Goal: Task Accomplishment & Management: Manage account settings

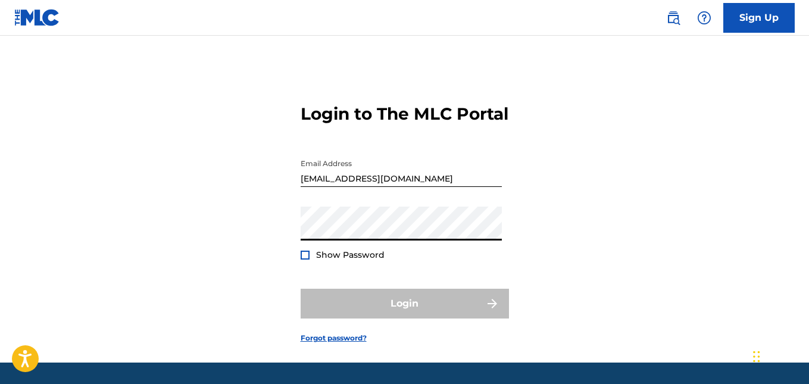
type input "[EMAIL_ADDRESS][DOMAIN_NAME]"
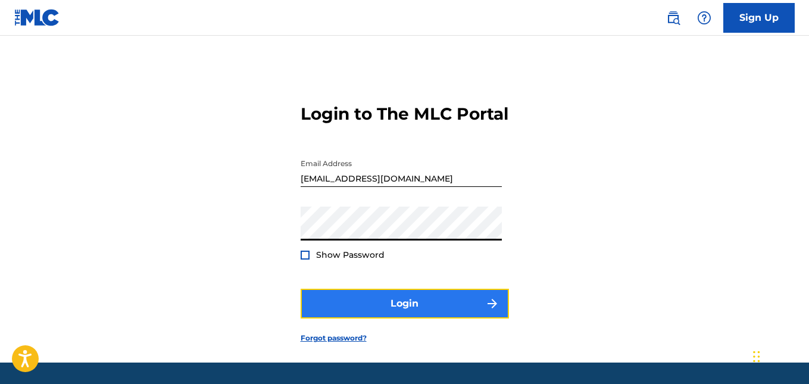
click at [387, 318] on button "Login" at bounding box center [404, 304] width 208 height 30
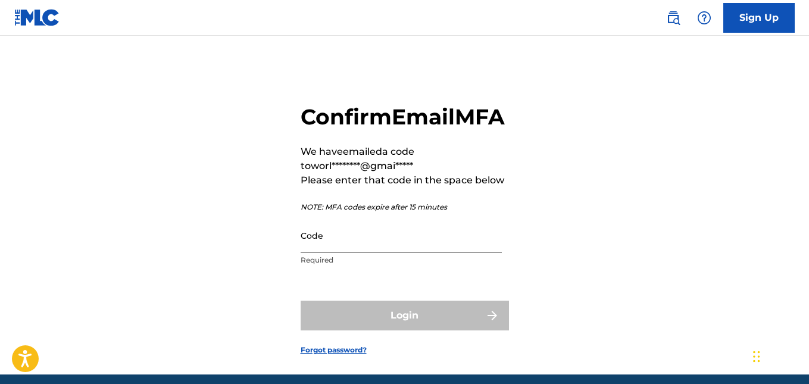
click at [333, 252] on input "Code" at bounding box center [400, 235] width 201 height 34
paste input "878995"
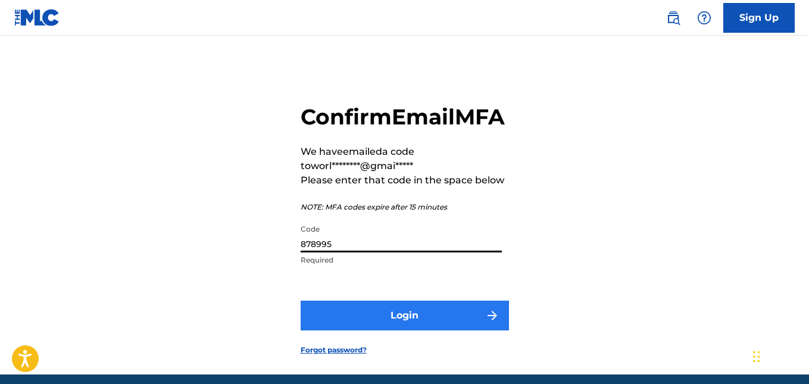
type input "878995"
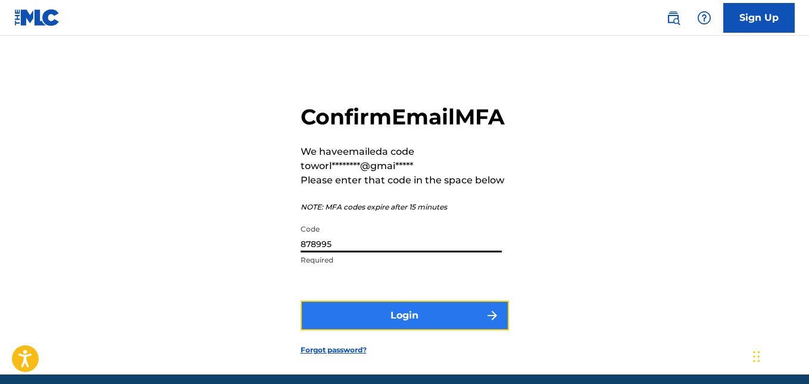
click at [357, 330] on button "Login" at bounding box center [404, 315] width 208 height 30
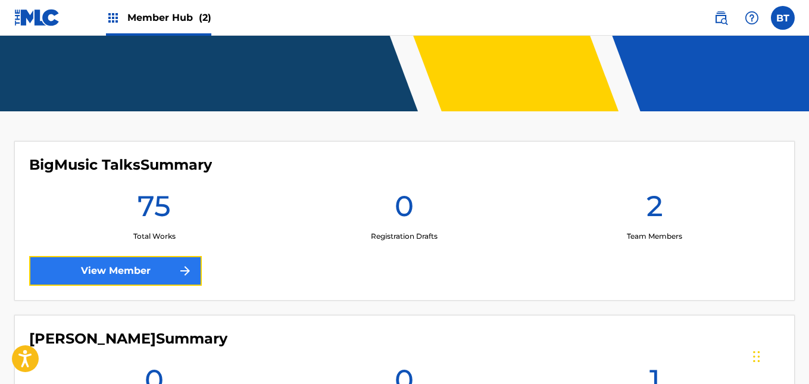
click at [111, 272] on link "View Member" at bounding box center [115, 271] width 173 height 30
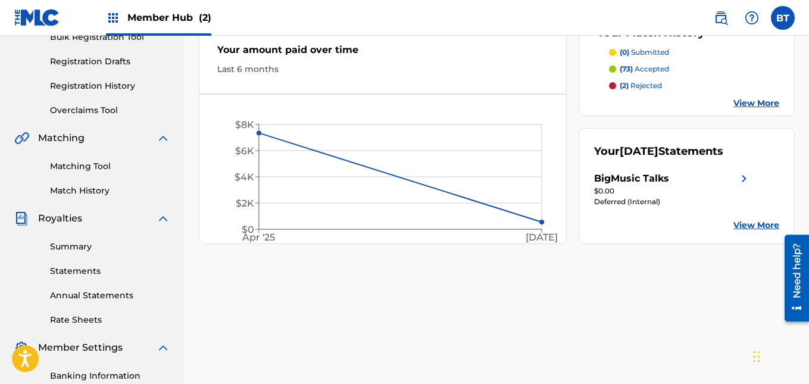
scroll to position [203, 0]
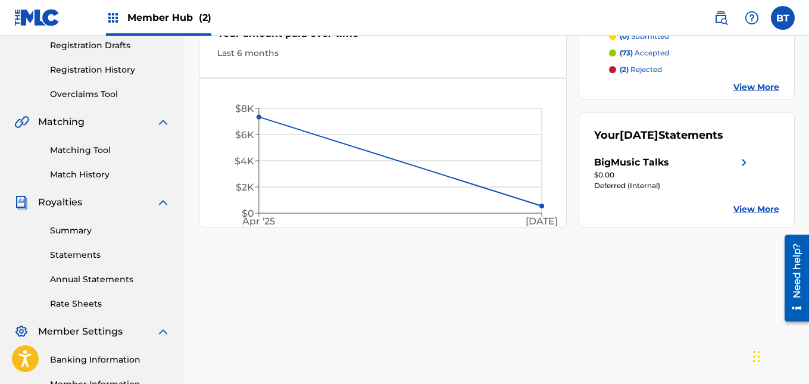
click at [749, 215] on link "View More" at bounding box center [756, 209] width 46 height 12
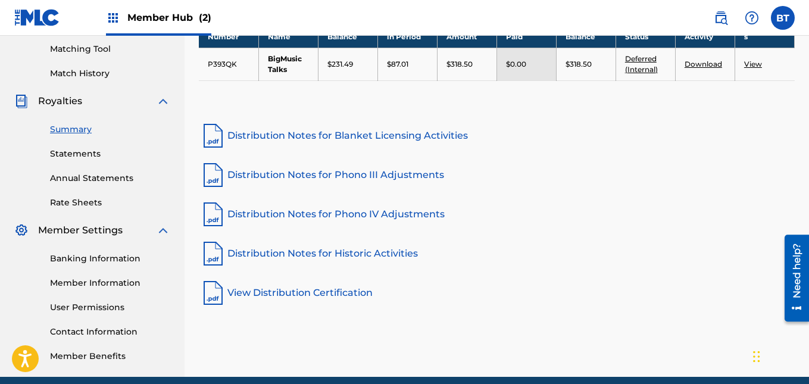
scroll to position [354, 0]
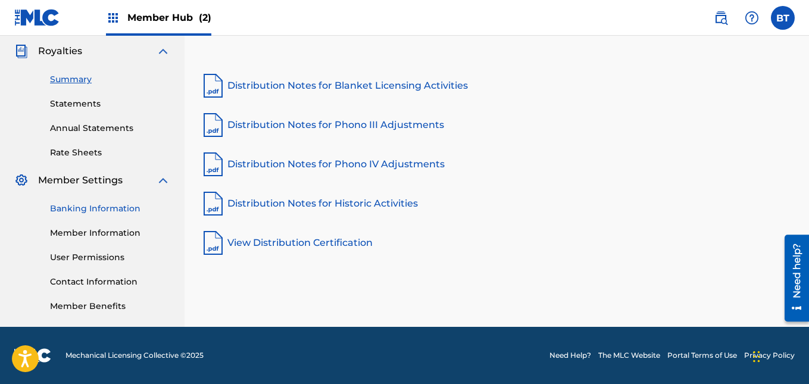
click at [83, 208] on link "Banking Information" at bounding box center [110, 208] width 120 height 12
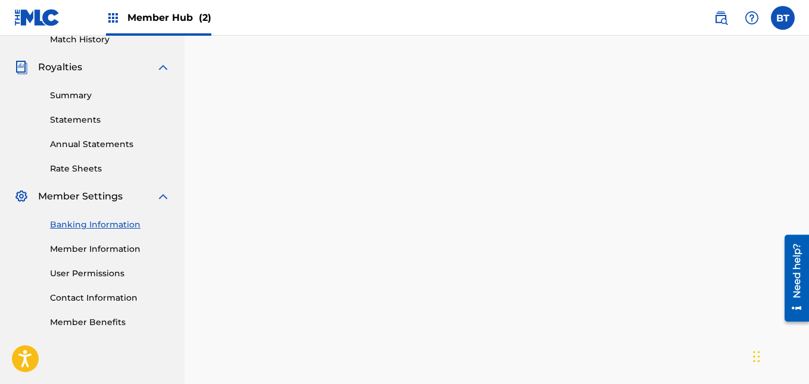
scroll to position [336, 0]
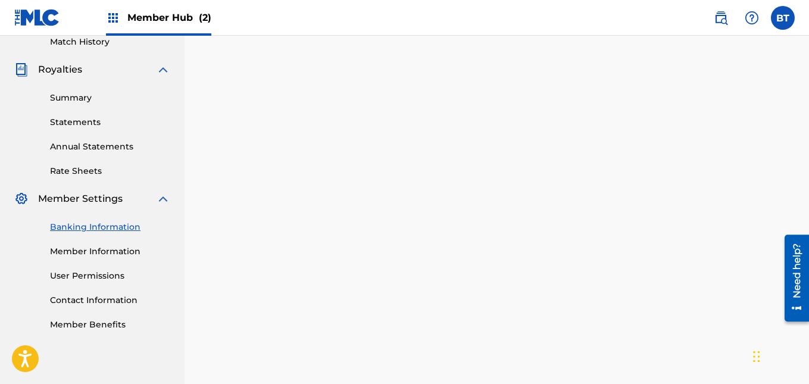
click at [96, 227] on link "Banking Information" at bounding box center [110, 227] width 120 height 12
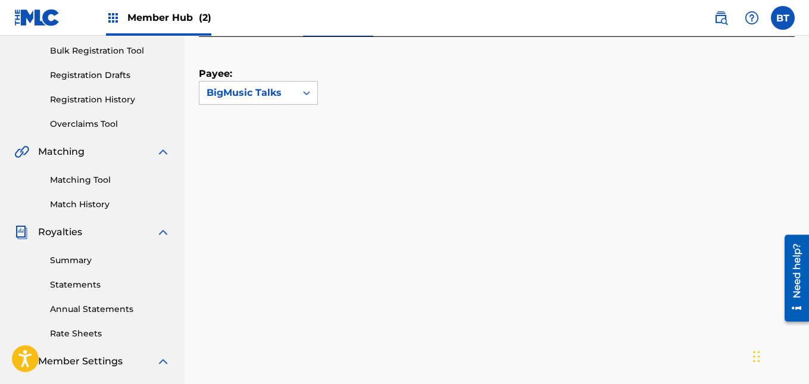
scroll to position [0, 0]
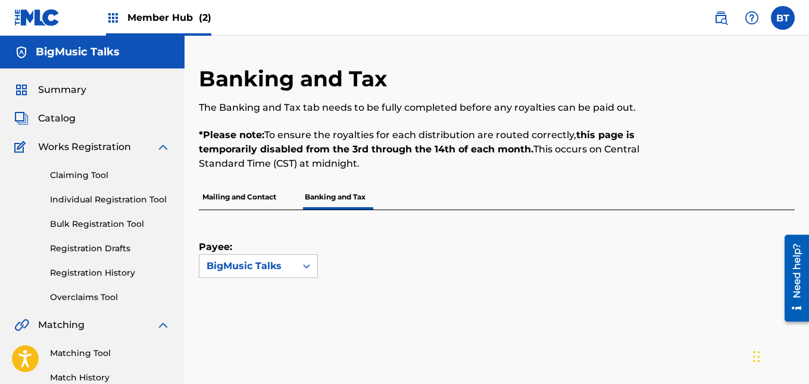
click at [105, 93] on div "Summary" at bounding box center [92, 90] width 156 height 14
click at [74, 91] on span "Summary" at bounding box center [62, 90] width 48 height 14
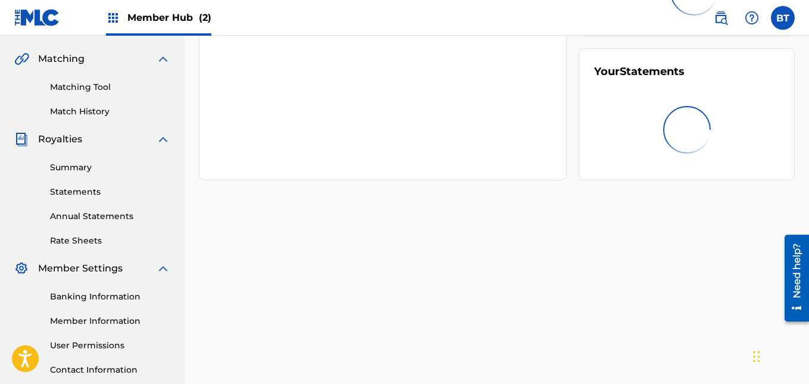
scroll to position [354, 0]
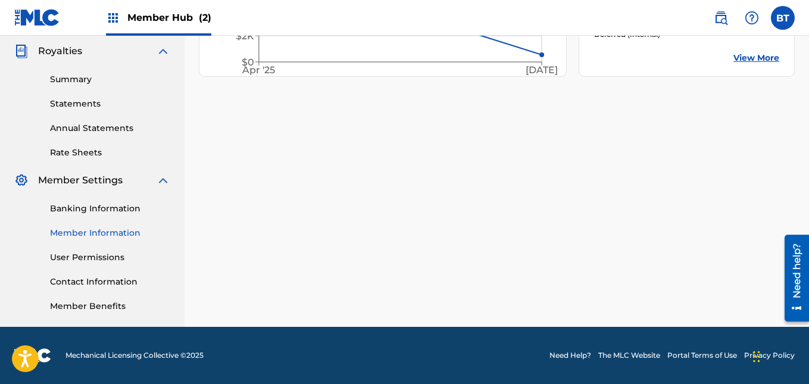
click at [117, 233] on link "Member Information" at bounding box center [110, 233] width 120 height 12
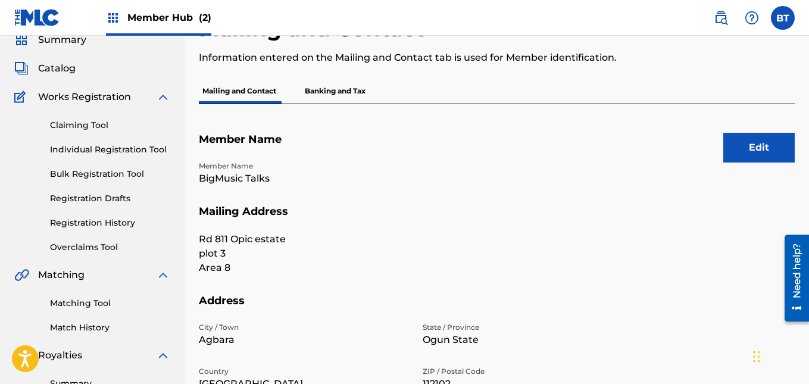
scroll to position [46, 0]
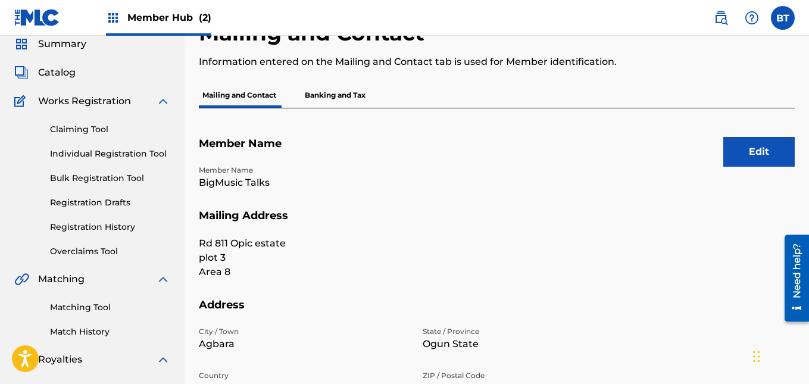
click at [330, 87] on p "Banking and Tax" at bounding box center [335, 95] width 68 height 25
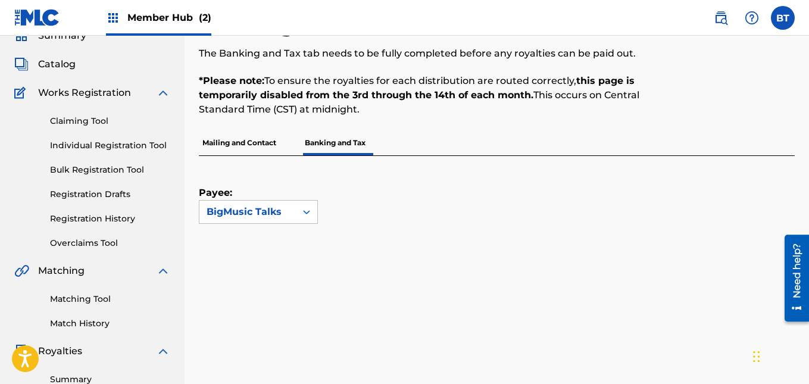
scroll to position [33, 0]
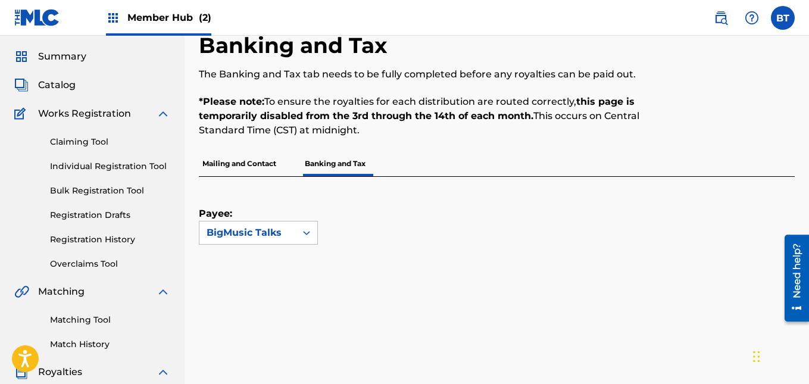
click at [257, 171] on p "Mailing and Contact" at bounding box center [239, 163] width 81 height 25
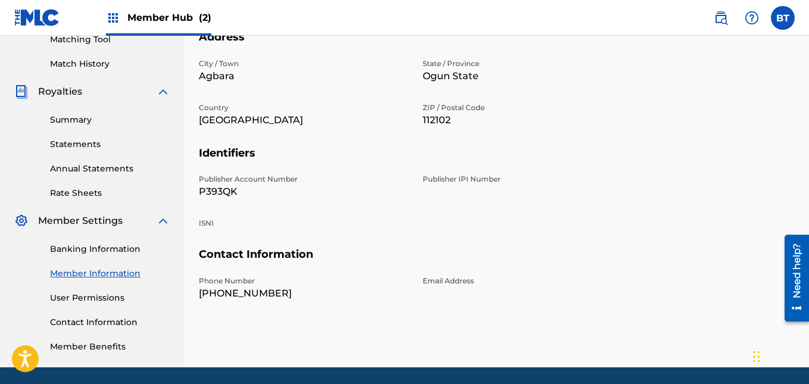
scroll to position [354, 0]
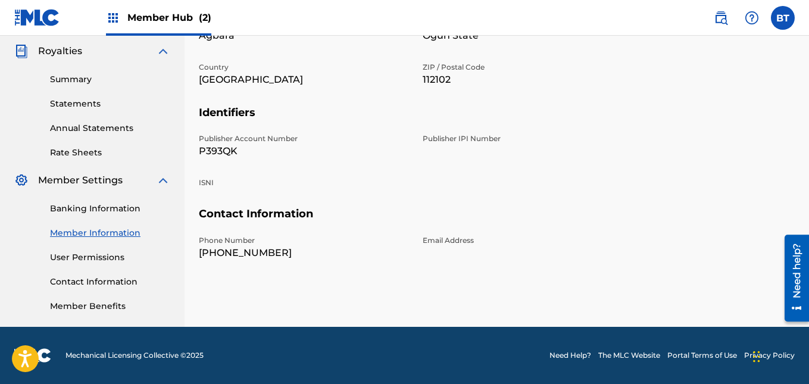
click at [494, 154] on div "Publisher IPI Number" at bounding box center [526, 145] width 209 height 25
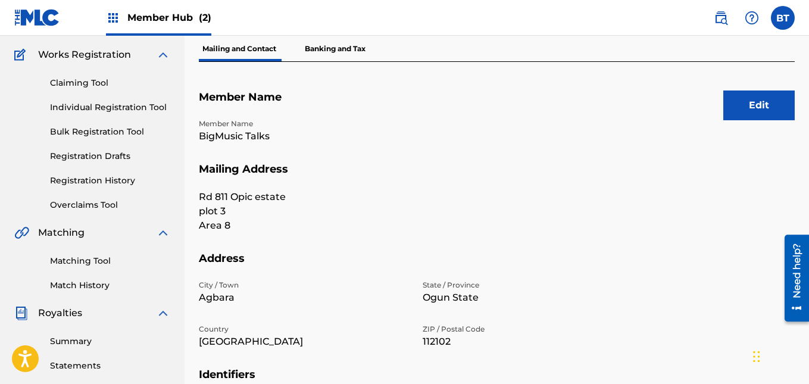
scroll to position [0, 0]
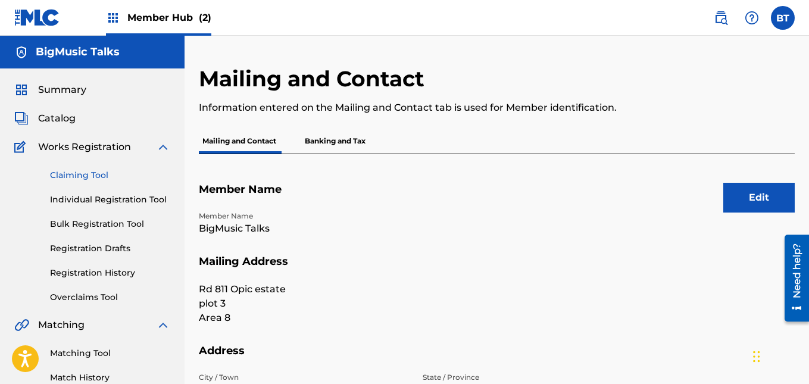
click at [71, 174] on link "Claiming Tool" at bounding box center [110, 175] width 120 height 12
